Goal: Information Seeking & Learning: Ask a question

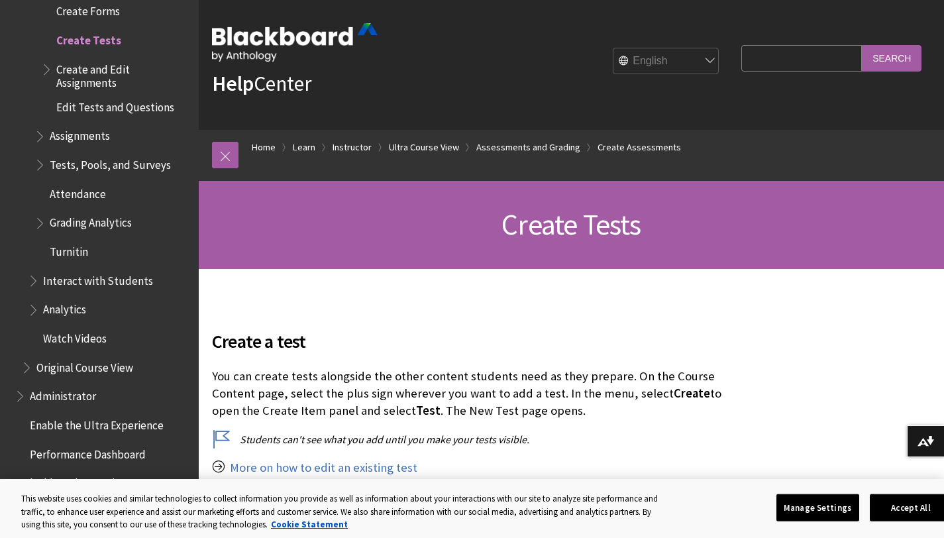
scroll to position [10, 0]
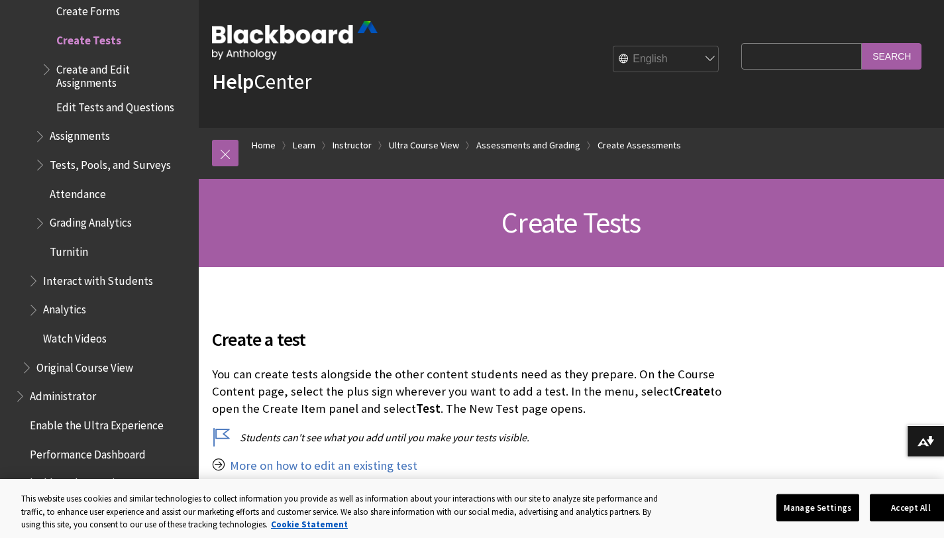
click at [797, 60] on input "Search Query" at bounding box center [801, 56] width 121 height 26
type input "on a multiple choice will students see that i have marked the correct answer"
click at [862, 43] on input "Search" at bounding box center [892, 56] width 60 height 26
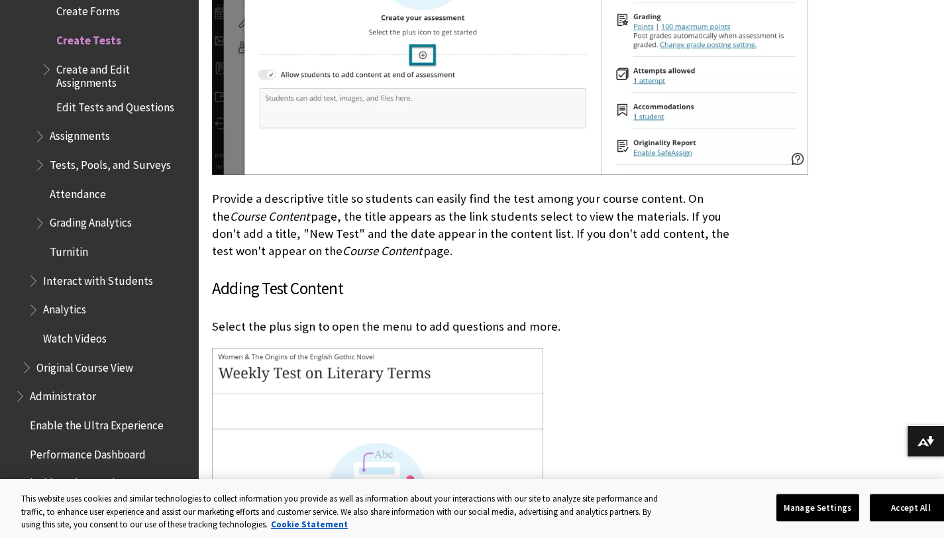
scroll to position [1976, 0]
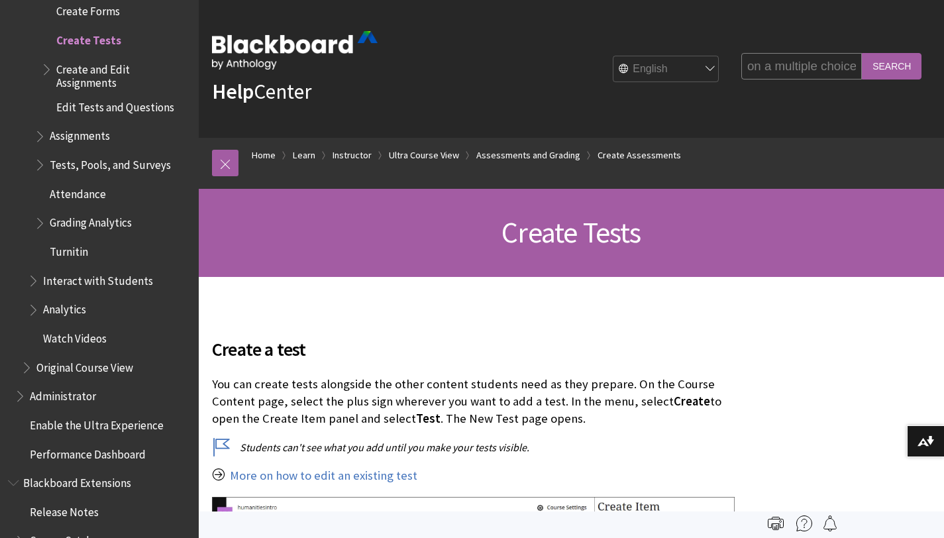
click at [788, 68] on input "on a multiple choice will students see that i have marked the correct answer" at bounding box center [801, 66] width 121 height 26
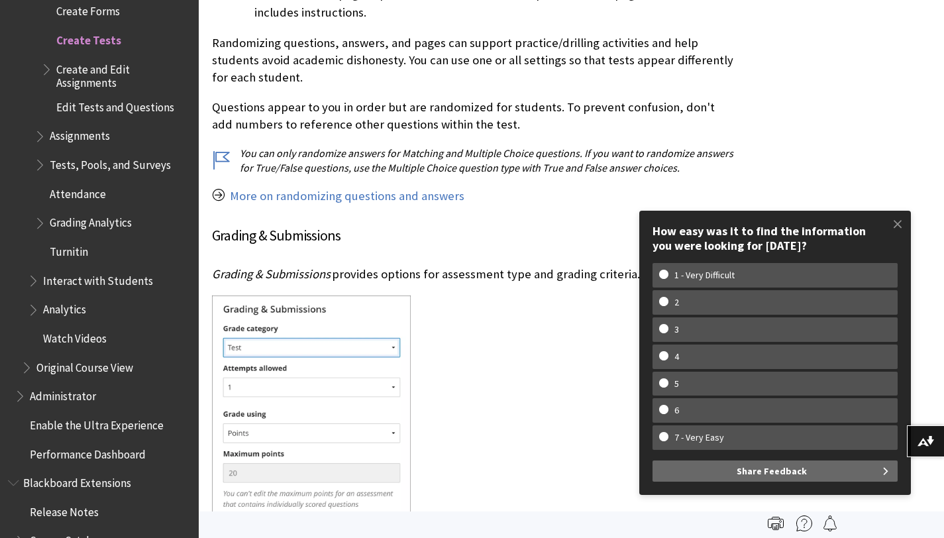
scroll to position [6165, 0]
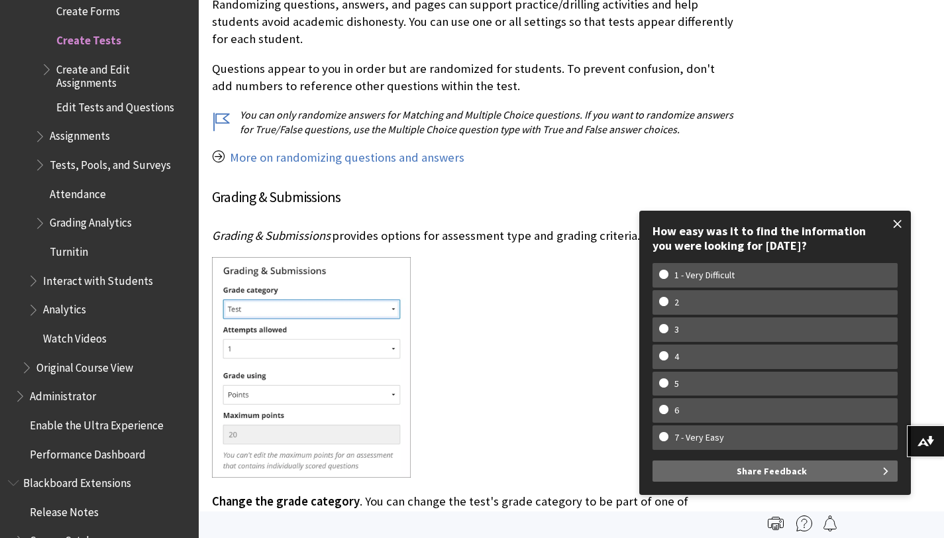
click at [901, 221] on span at bounding box center [897, 224] width 28 height 28
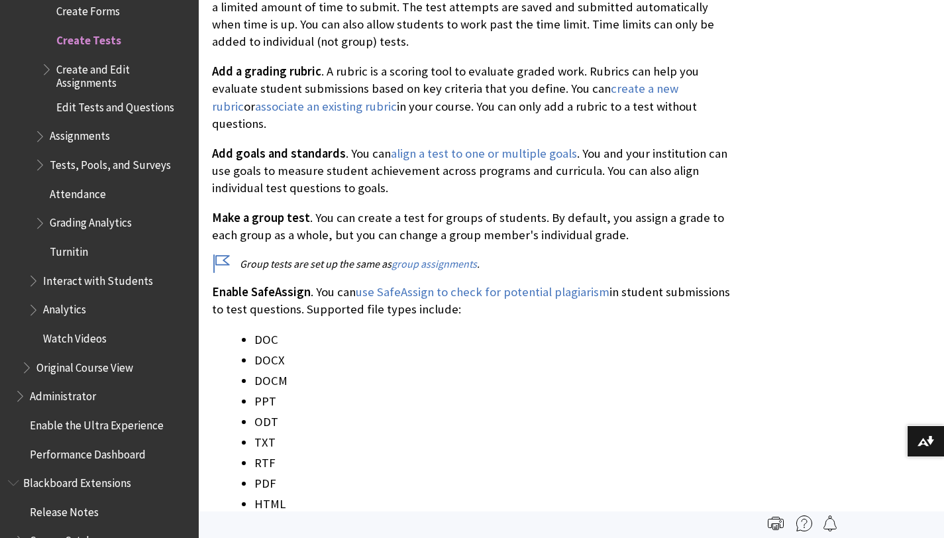
scroll to position [8954, 0]
